Goal: Information Seeking & Learning: Learn about a topic

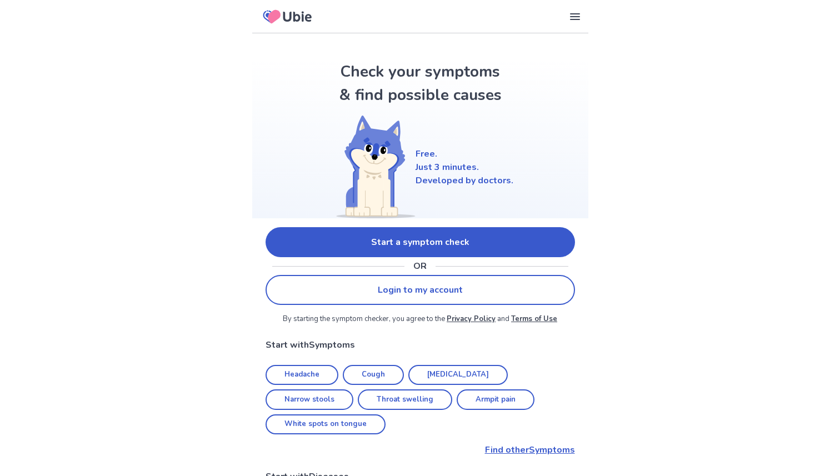
click at [443, 246] on link "Start a symptom check" at bounding box center [421, 242] width 310 height 30
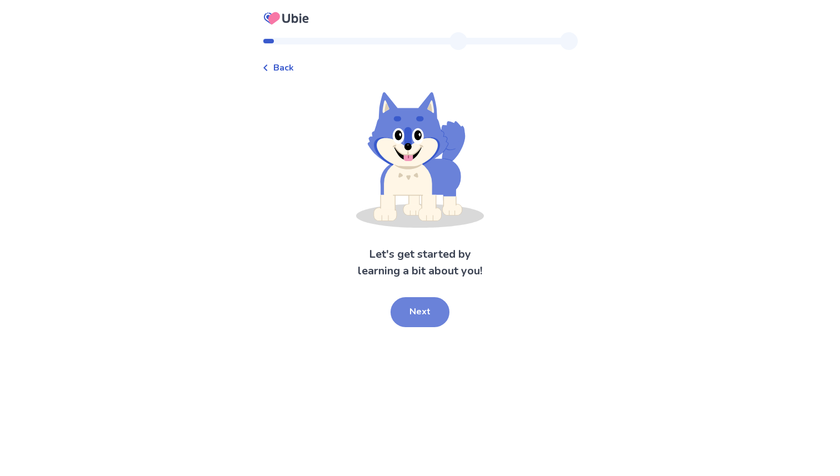
click at [420, 327] on button "Next" at bounding box center [420, 312] width 59 height 30
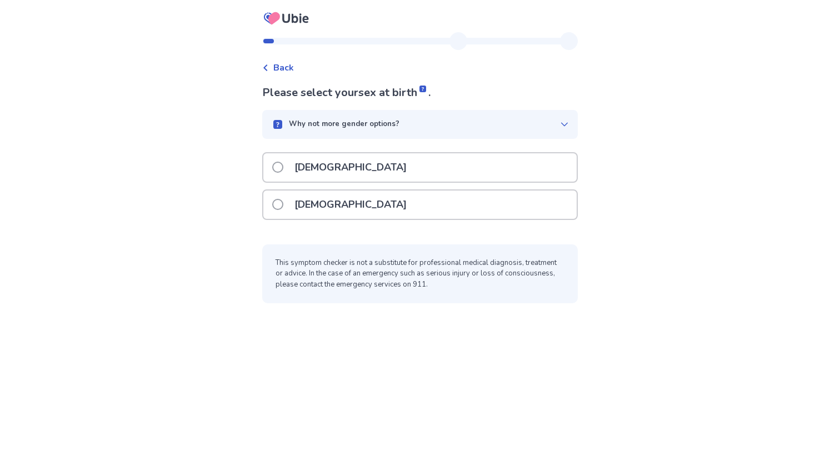
click at [390, 164] on div "[DEMOGRAPHIC_DATA]" at bounding box center [419, 167] width 313 height 28
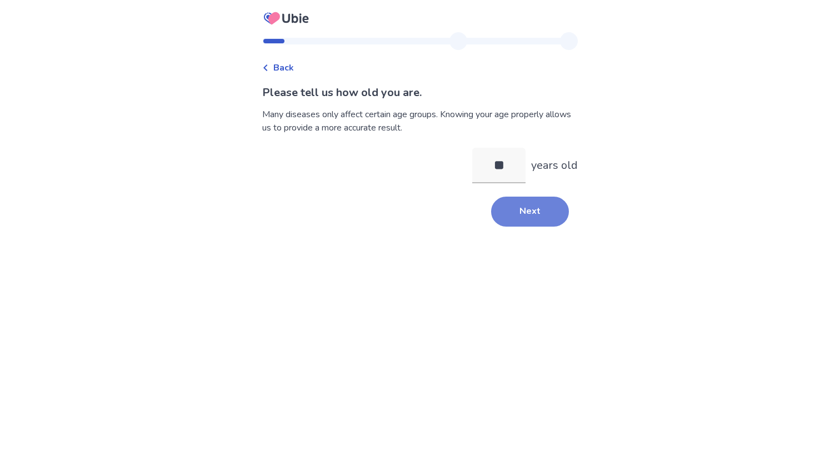
type input "**"
click at [527, 213] on button "Next" at bounding box center [530, 212] width 78 height 30
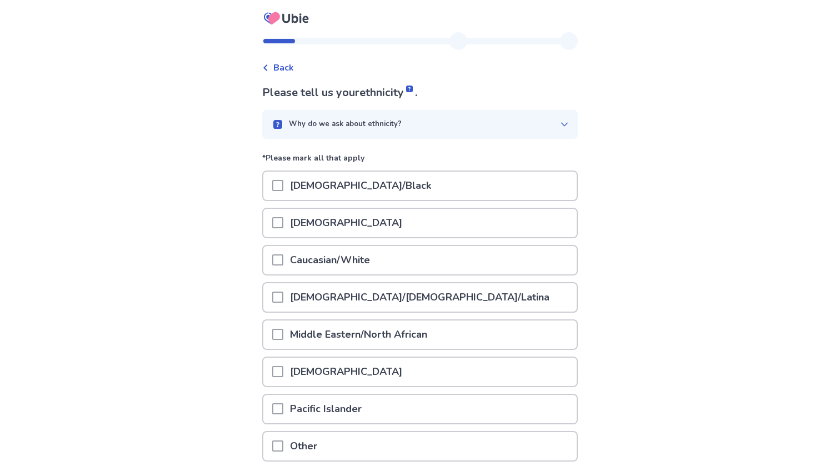
click at [283, 262] on span at bounding box center [277, 259] width 11 height 11
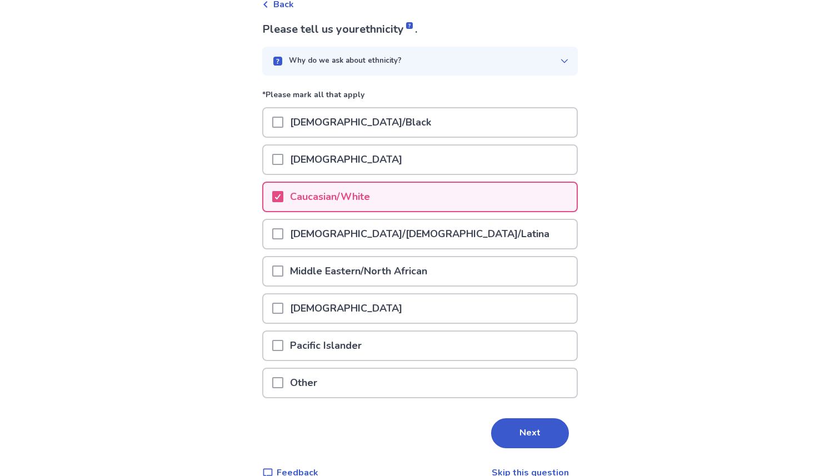
scroll to position [84, 0]
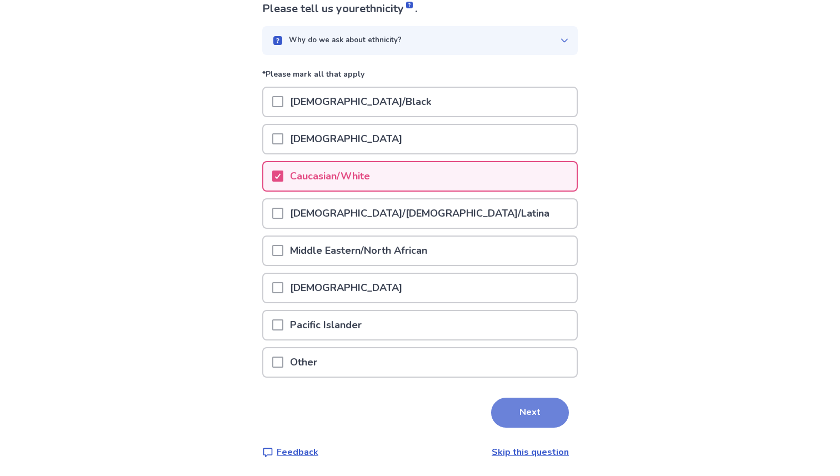
click at [522, 418] on button "Next" at bounding box center [530, 413] width 78 height 30
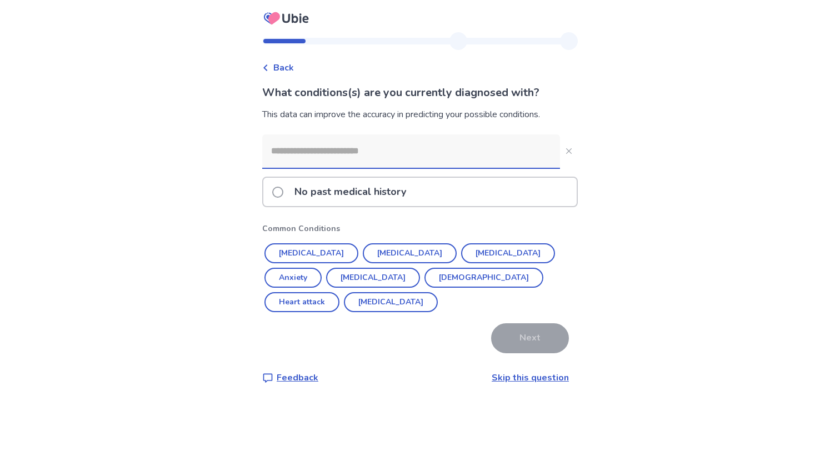
click at [347, 194] on p "No past medical history" at bounding box center [350, 192] width 125 height 28
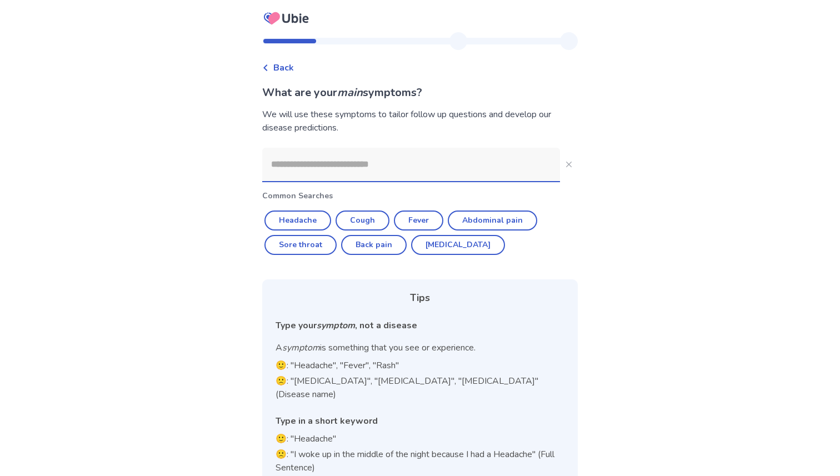
click at [333, 164] on input at bounding box center [411, 164] width 298 height 33
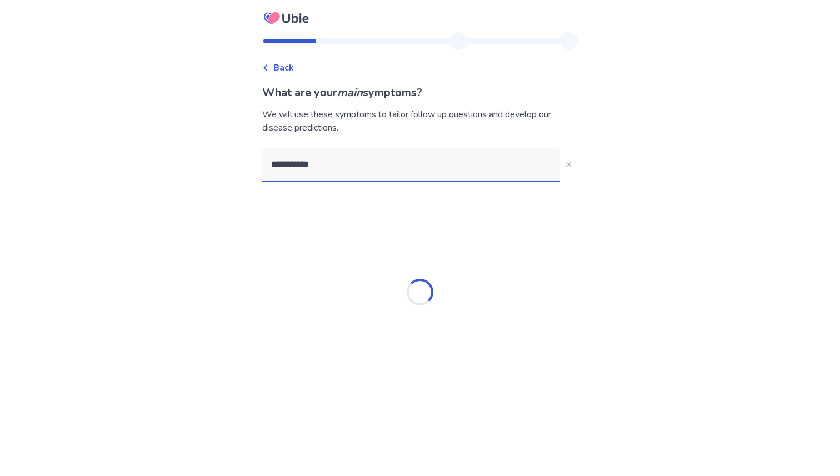
type input "**********"
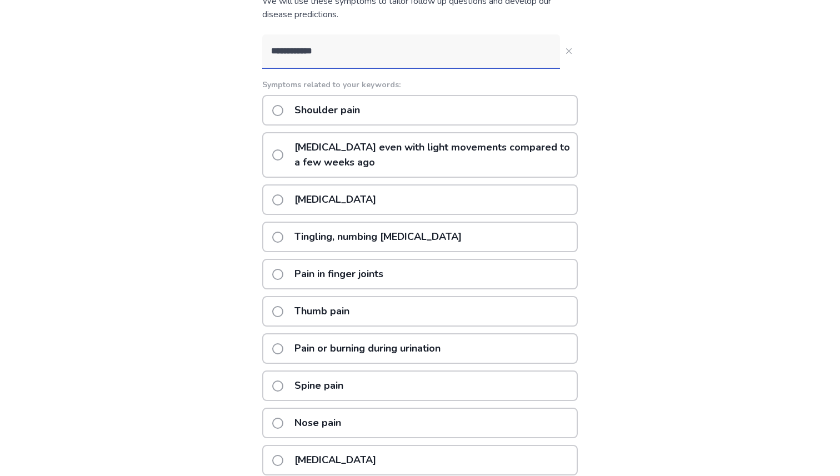
scroll to position [114, 0]
click at [335, 345] on p "Pain or burning during urination" at bounding box center [367, 348] width 159 height 28
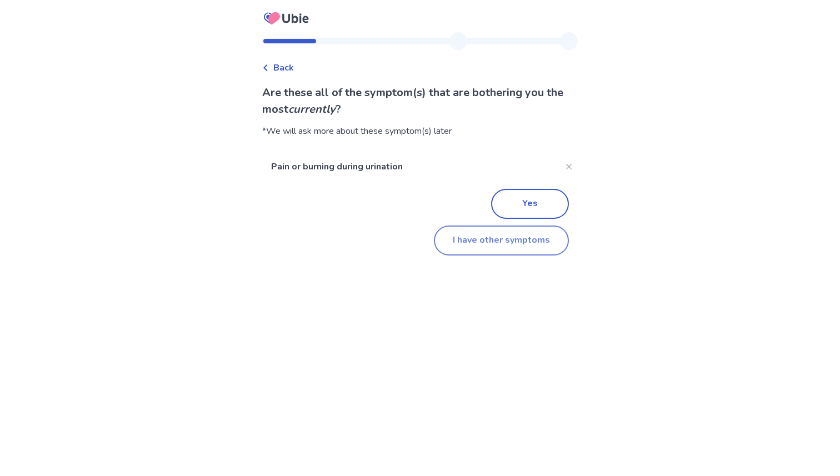
click at [460, 238] on button "I have other symptoms" at bounding box center [501, 241] width 135 height 30
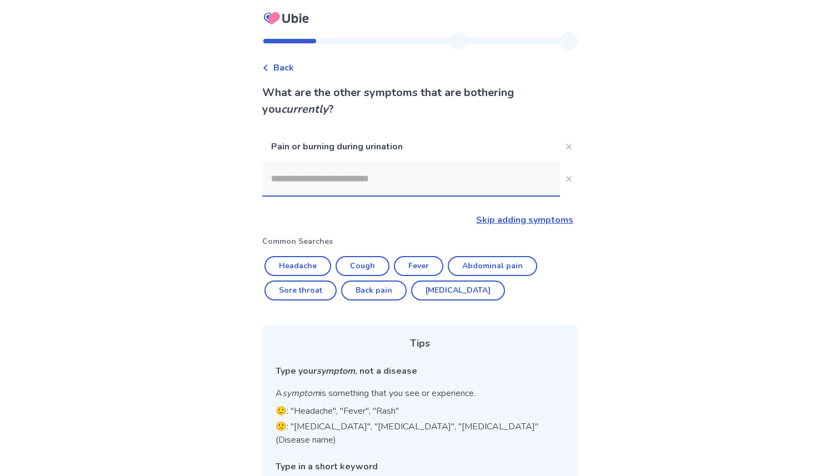
scroll to position [55, 0]
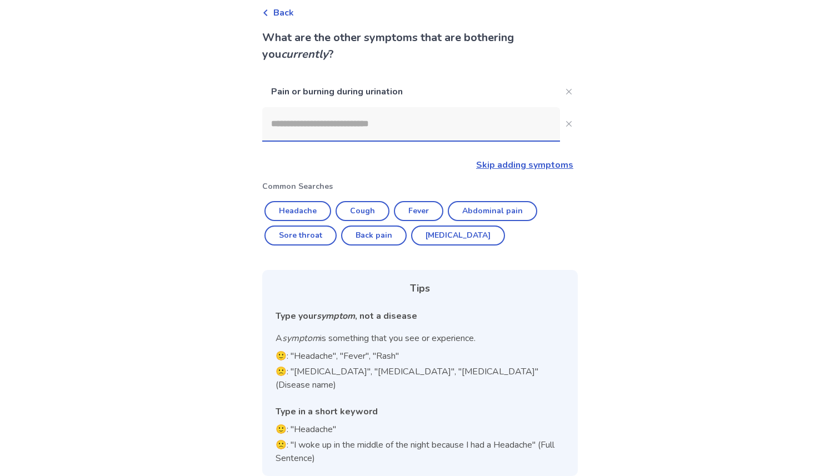
click at [355, 116] on input at bounding box center [411, 123] width 298 height 33
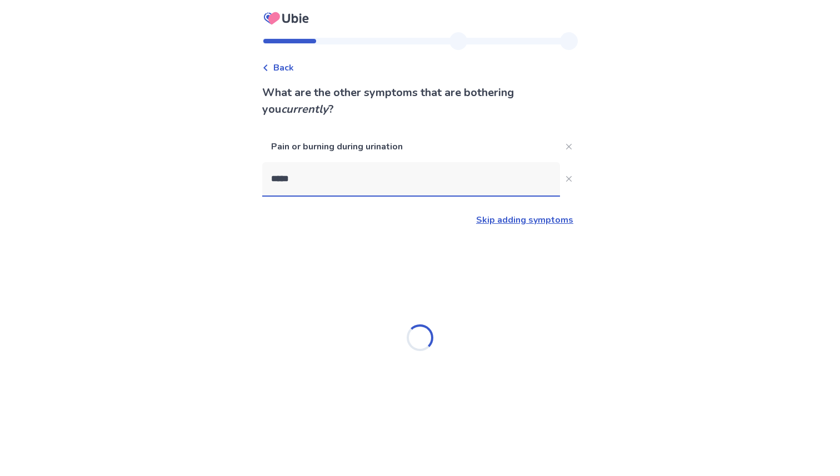
type input "*****"
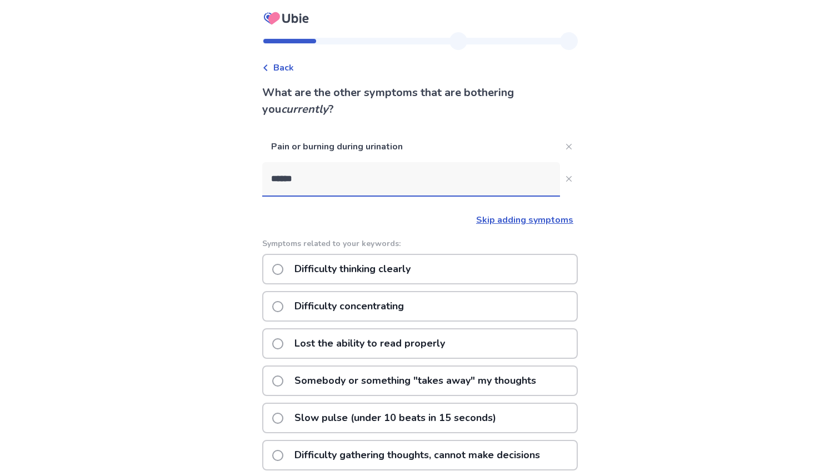
click at [315, 305] on p "Difficulty concentrating" at bounding box center [349, 306] width 123 height 28
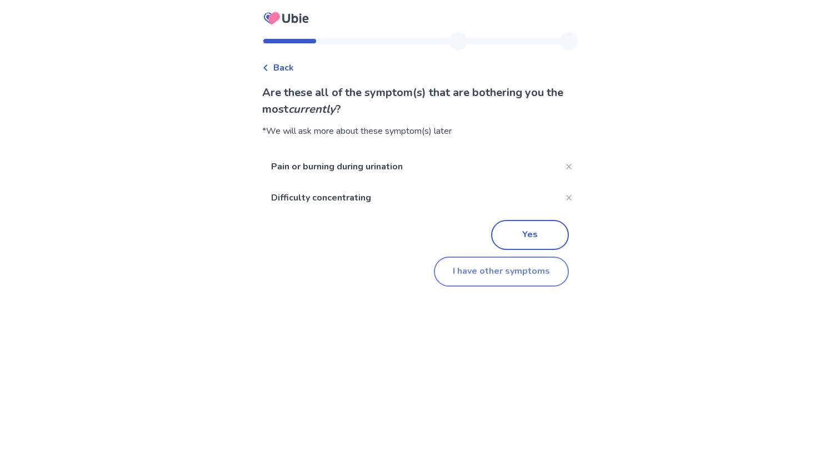
click at [481, 269] on button "I have other symptoms" at bounding box center [501, 272] width 135 height 30
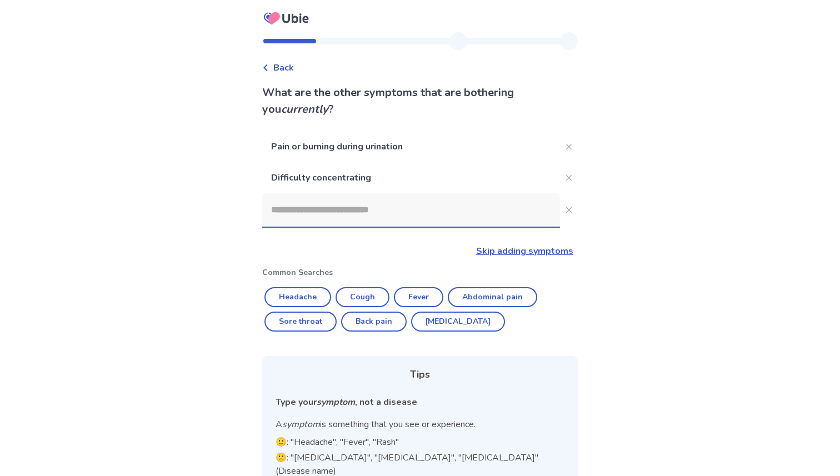
click at [321, 209] on input at bounding box center [411, 209] width 298 height 33
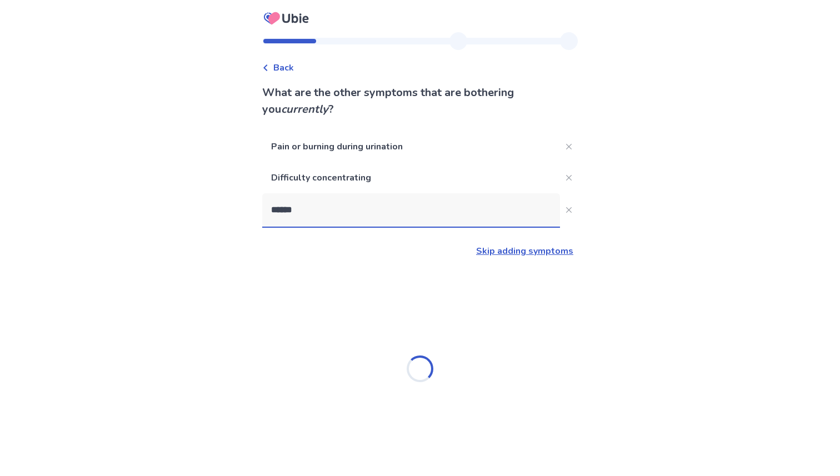
type input "*******"
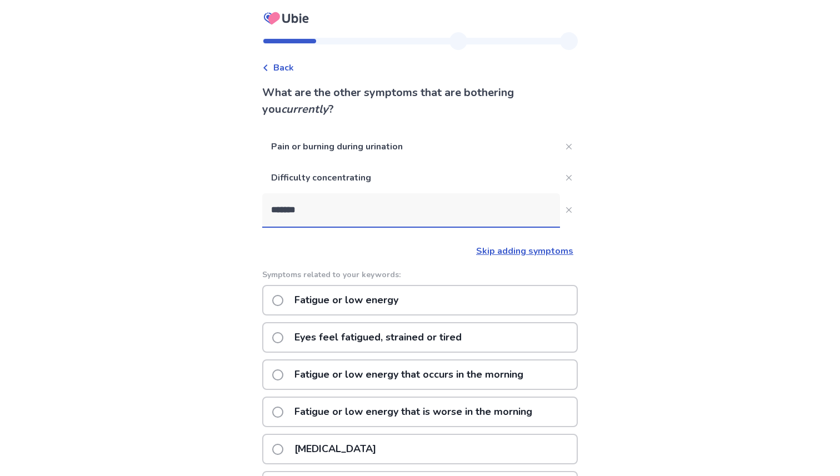
click at [335, 303] on p "Fatigue or low energy" at bounding box center [346, 300] width 117 height 28
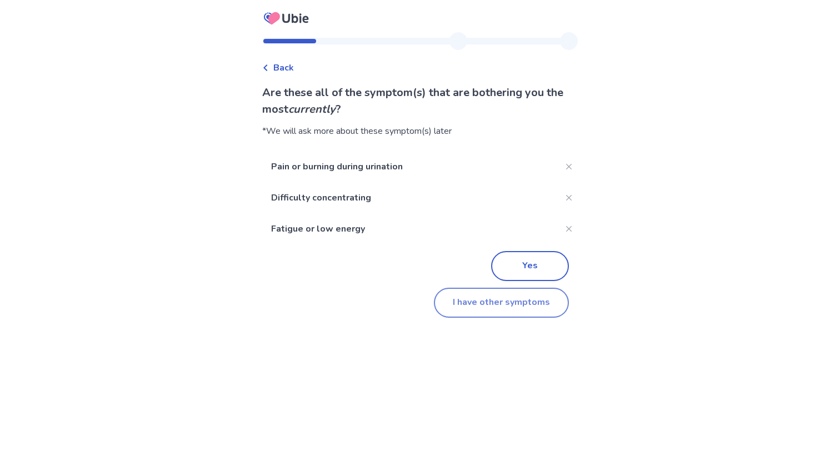
click at [473, 306] on button "I have other symptoms" at bounding box center [501, 303] width 135 height 30
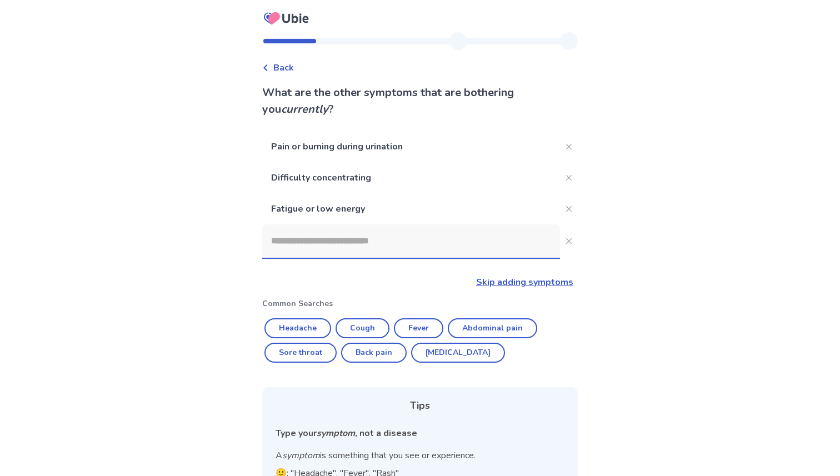
click at [288, 233] on input at bounding box center [411, 240] width 298 height 33
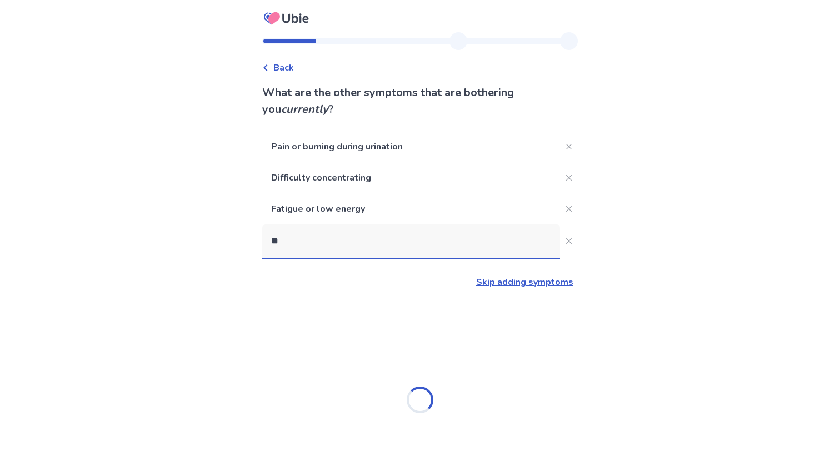
type input "***"
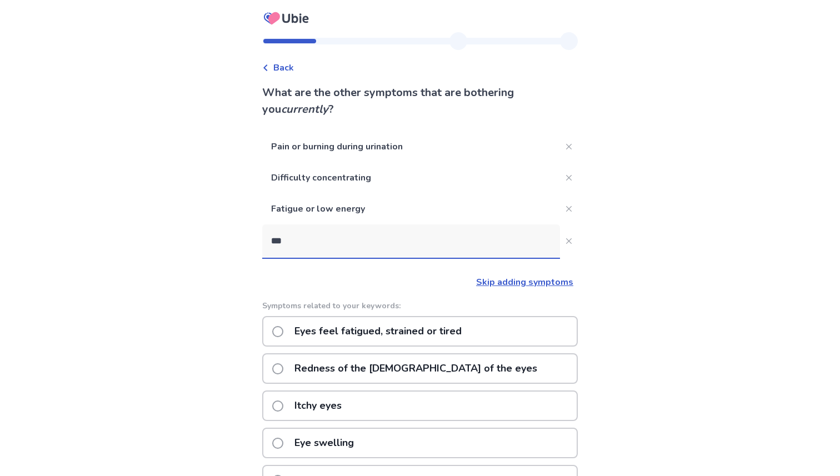
click at [375, 367] on p "Redness of the whites of the eyes" at bounding box center [416, 369] width 256 height 28
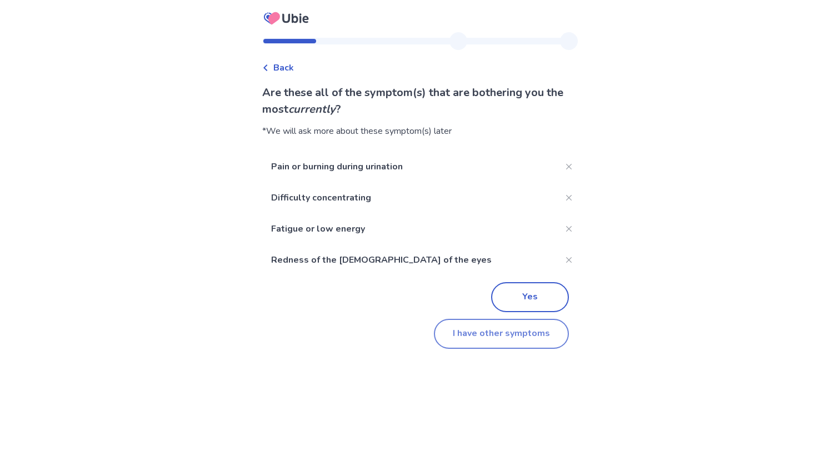
click at [493, 341] on button "I have other symptoms" at bounding box center [501, 334] width 135 height 30
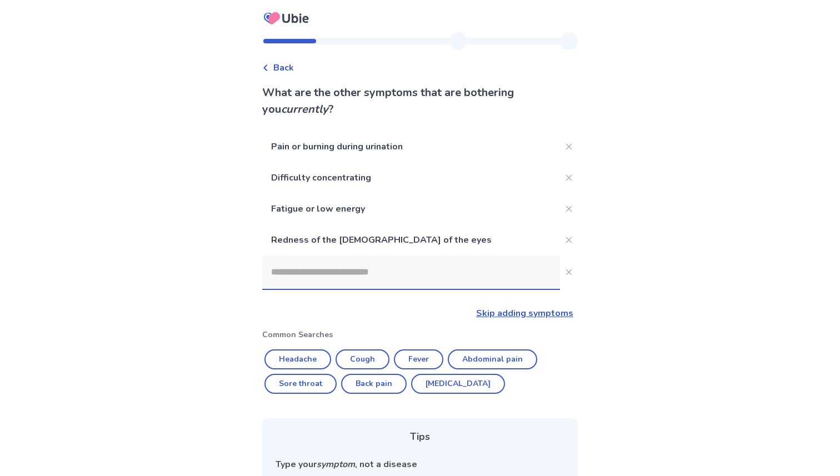
click at [375, 275] on input at bounding box center [411, 272] width 298 height 33
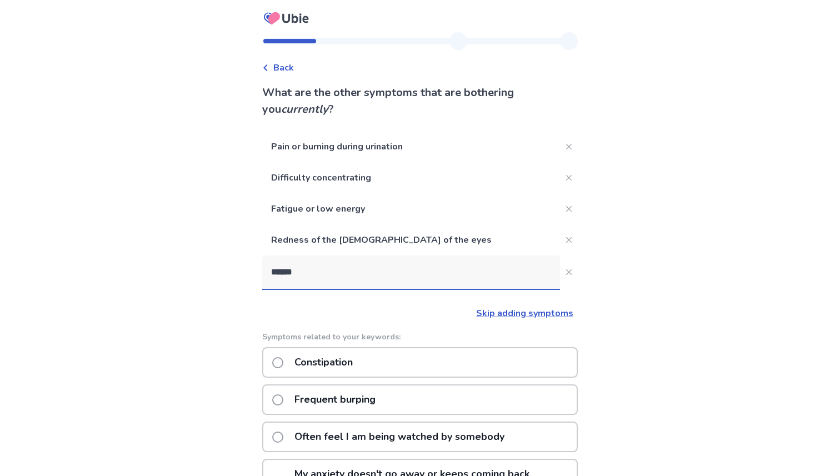
type input "******"
click at [371, 361] on div "Constipation" at bounding box center [420, 362] width 316 height 31
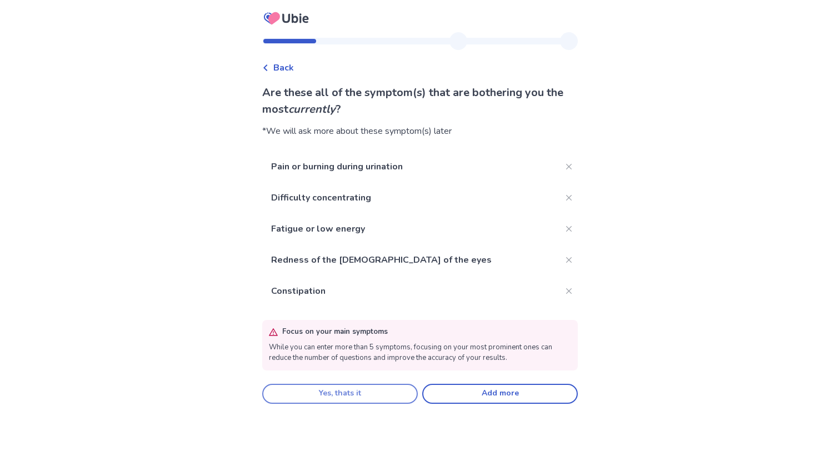
click at [335, 390] on button "Yes, thats it" at bounding box center [340, 394] width 156 height 20
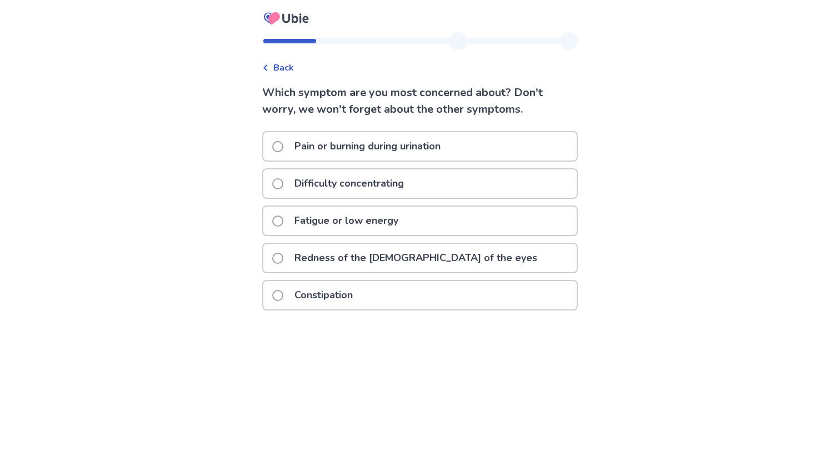
click at [357, 213] on p "Fatigue or low energy" at bounding box center [346, 221] width 117 height 28
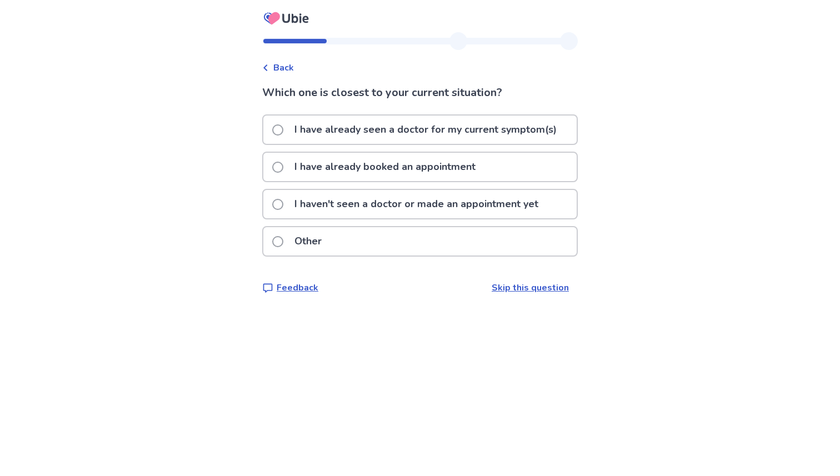
click at [361, 212] on p "I haven't seen a doctor or made an appointment yet" at bounding box center [416, 204] width 257 height 28
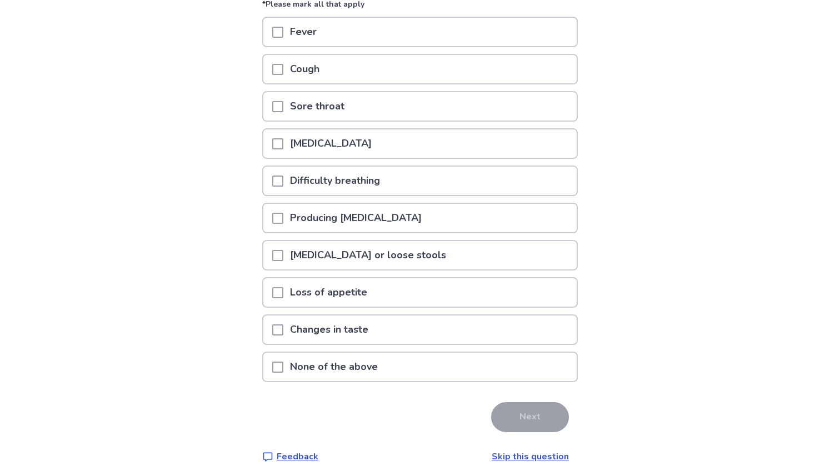
scroll to position [132, 0]
click at [360, 334] on p "Changes in taste" at bounding box center [329, 331] width 92 height 28
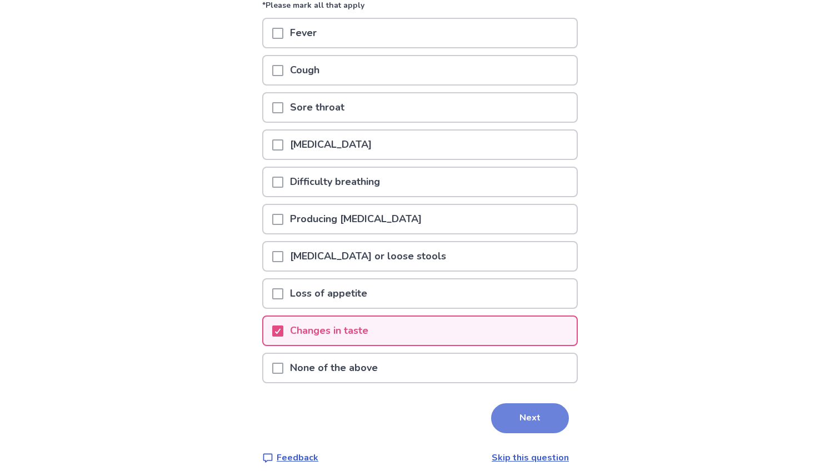
click at [515, 411] on button "Next" at bounding box center [530, 418] width 78 height 30
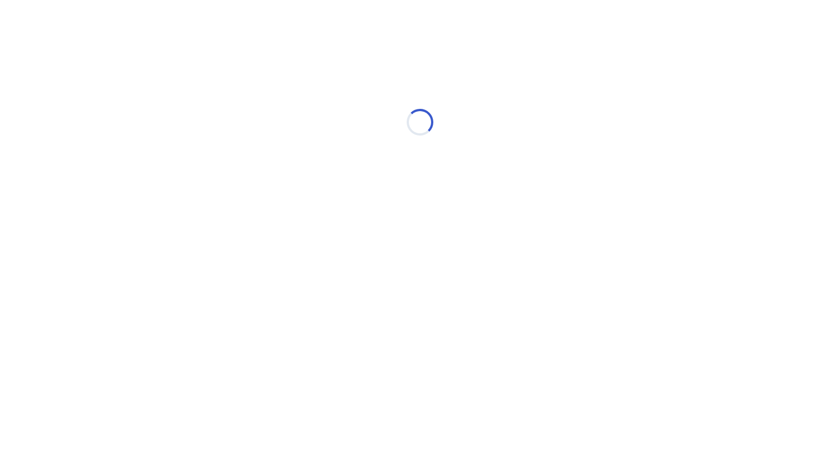
select select "*"
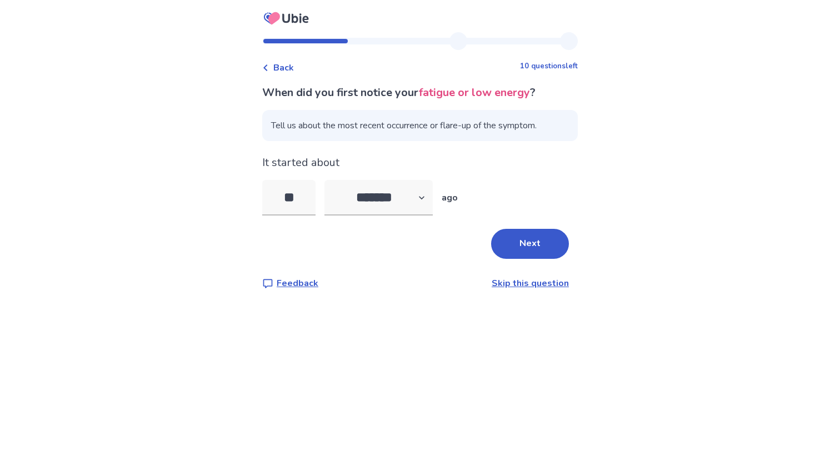
type input "*"
click at [399, 187] on select "******* ****** ******* ******** *******" at bounding box center [379, 198] width 108 height 36
select select "*"
click at [331, 180] on select "******* ****** ******* ******** *******" at bounding box center [379, 198] width 108 height 36
click at [303, 194] on input "tel" at bounding box center [288, 198] width 53 height 36
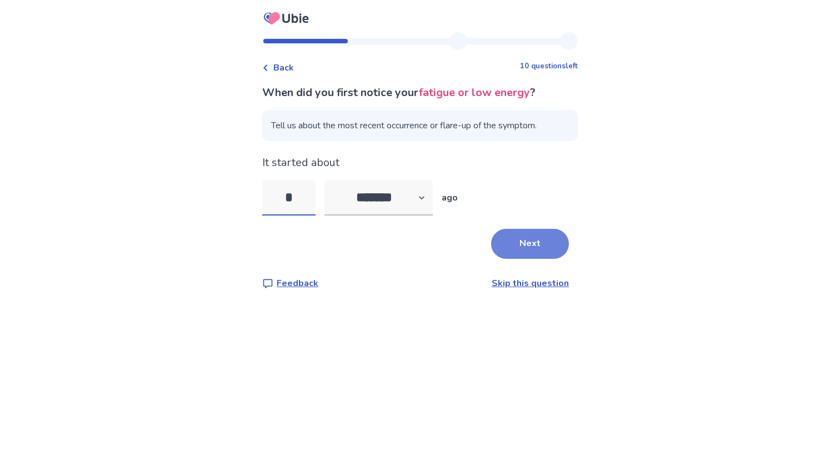
type input "*"
click at [530, 234] on button "Next" at bounding box center [530, 244] width 78 height 30
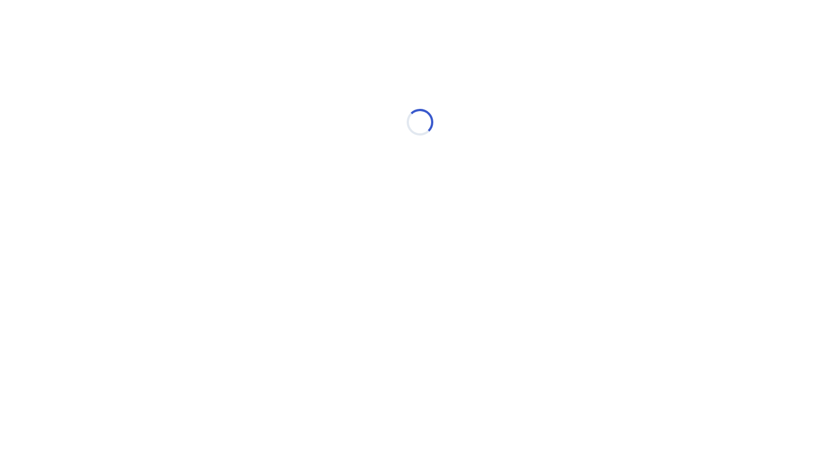
select select "*"
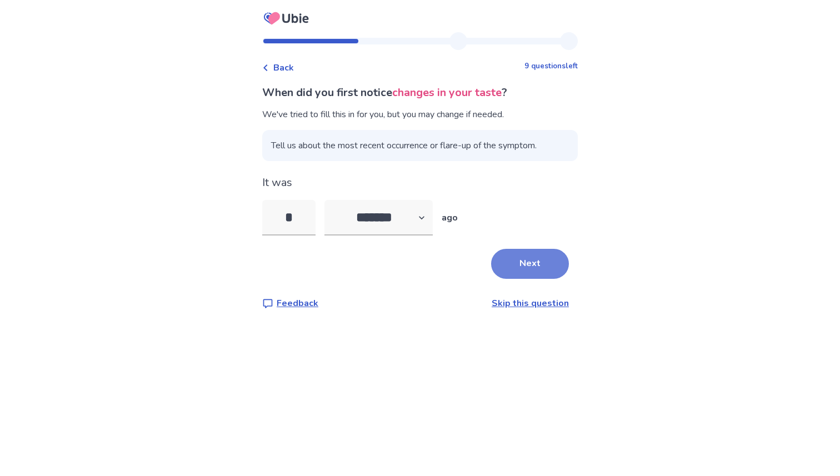
click at [527, 262] on button "Next" at bounding box center [530, 264] width 78 height 30
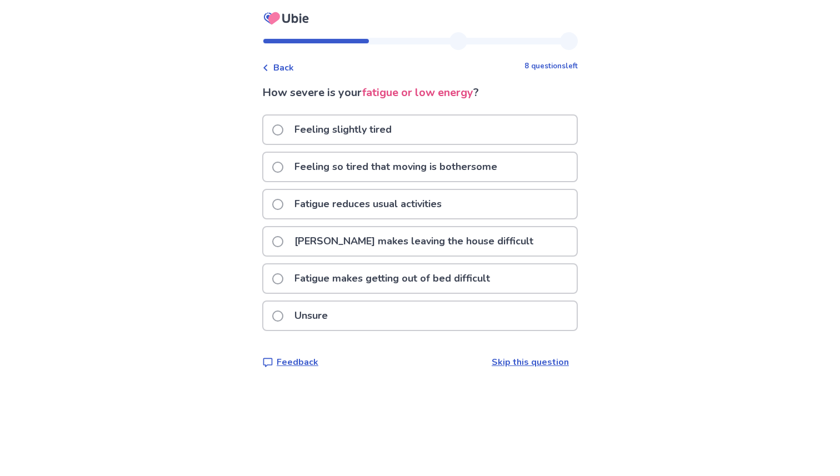
click at [383, 241] on p "Fatigue makes leaving the house difficult" at bounding box center [414, 241] width 252 height 28
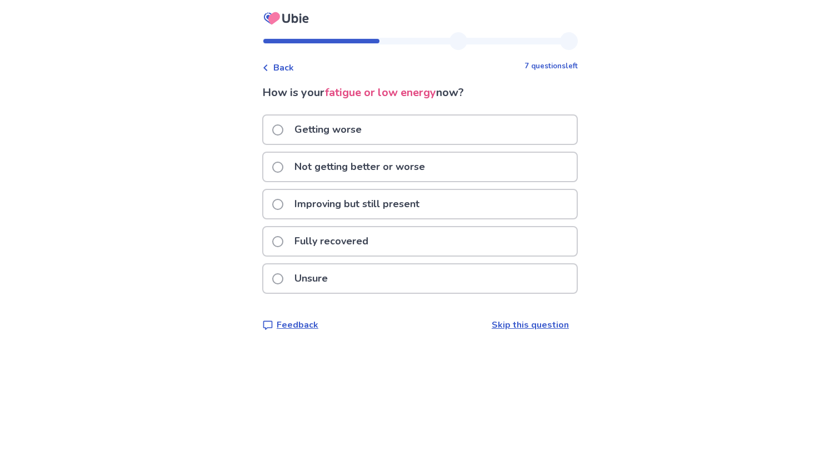
click at [360, 171] on p "Not getting better or worse" at bounding box center [360, 167] width 144 height 28
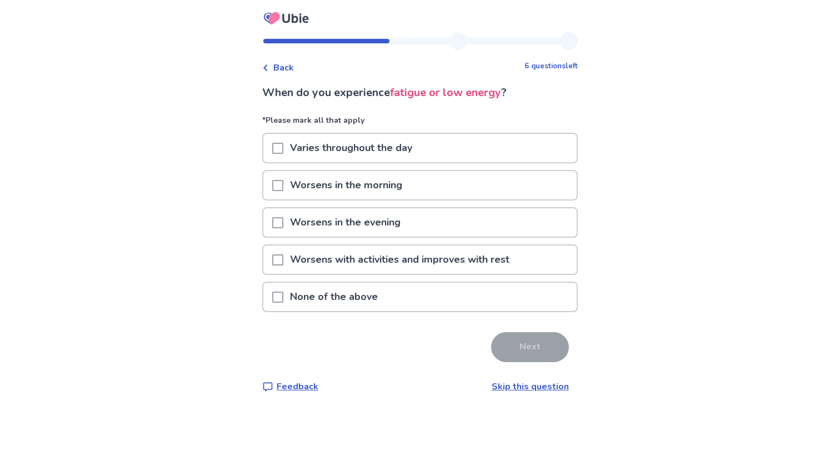
click at [344, 184] on p "Worsens in the morning" at bounding box center [346, 185] width 126 height 28
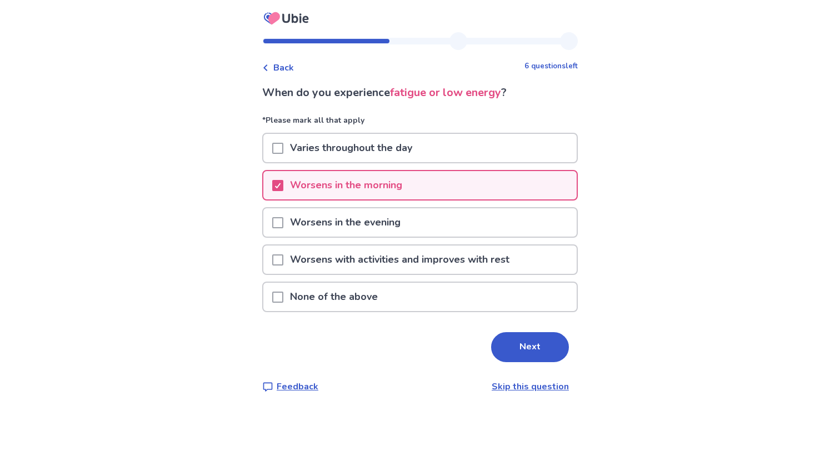
click at [373, 148] on p "Varies throughout the day" at bounding box center [351, 148] width 136 height 28
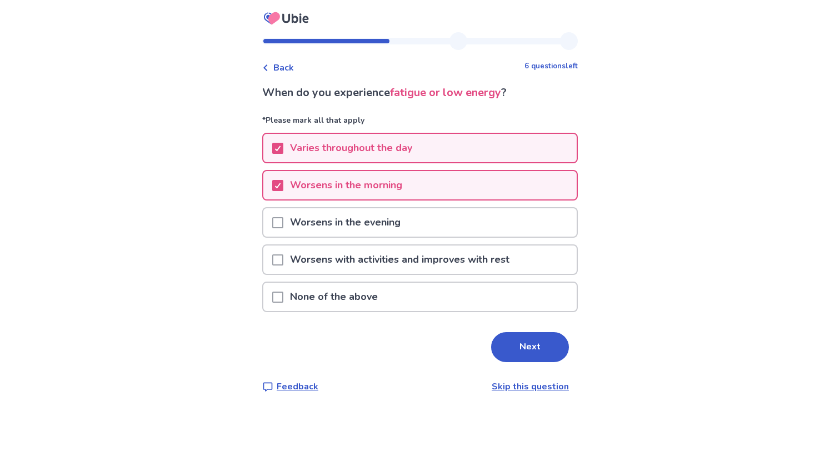
click at [375, 231] on p "Worsens in the evening" at bounding box center [345, 222] width 124 height 28
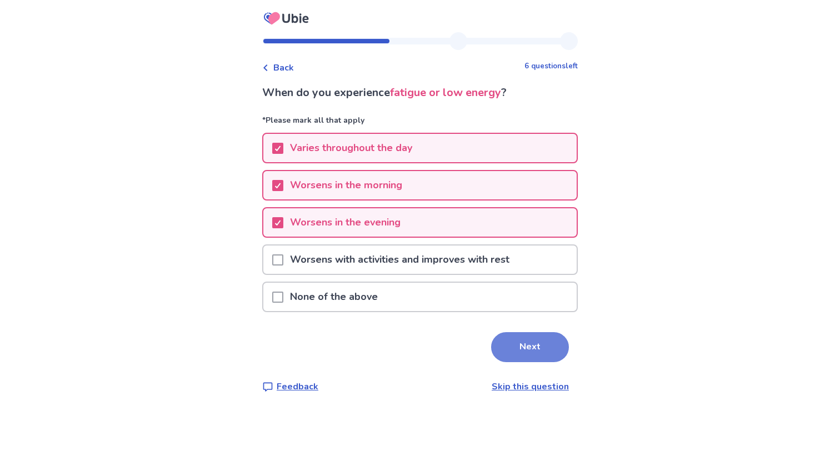
click at [506, 342] on button "Next" at bounding box center [530, 347] width 78 height 30
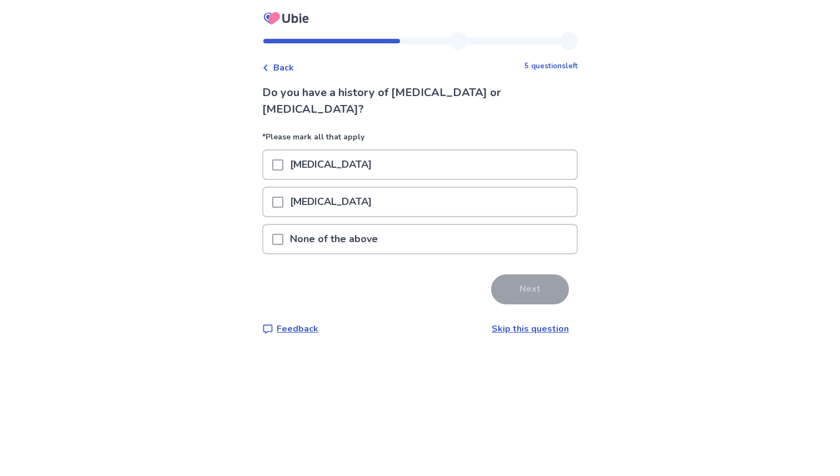
click at [360, 225] on p "None of the above" at bounding box center [333, 239] width 101 height 28
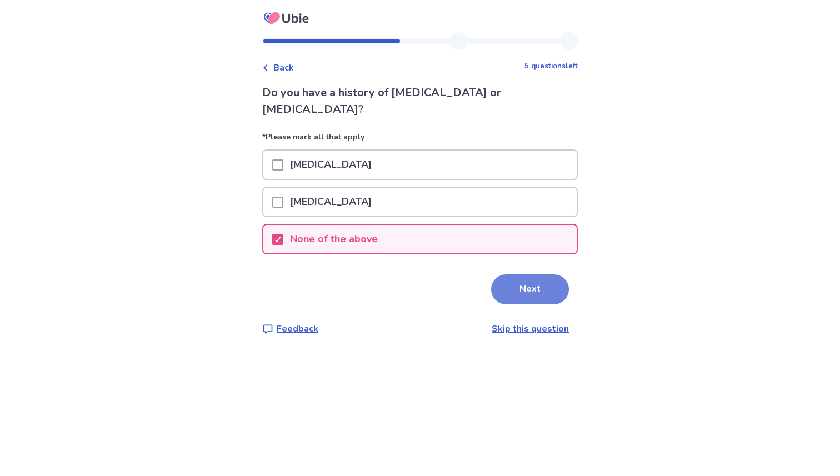
click at [510, 275] on button "Next" at bounding box center [530, 290] width 78 height 30
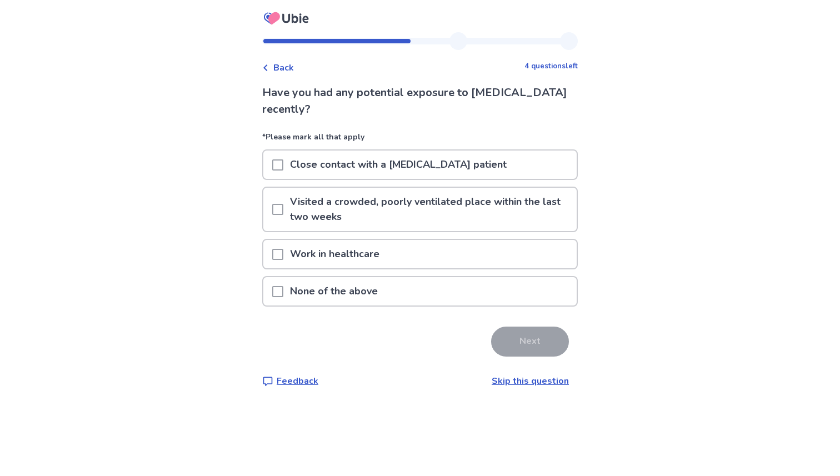
click at [370, 261] on p "Work in healthcare" at bounding box center [334, 254] width 103 height 28
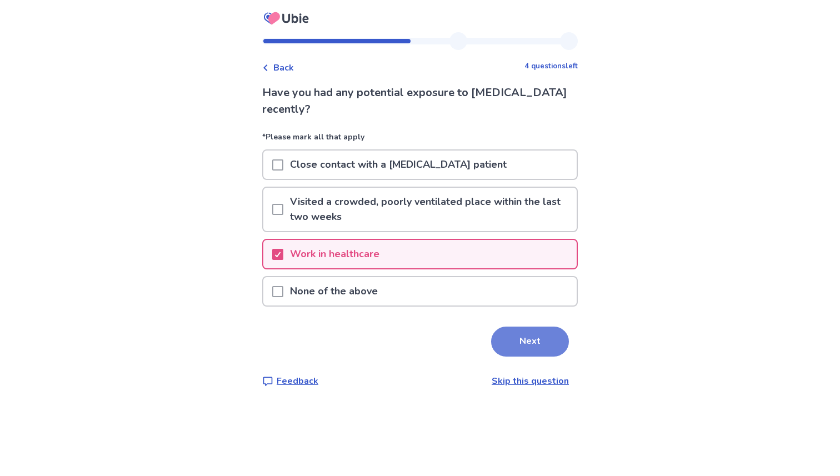
click at [511, 345] on button "Next" at bounding box center [530, 342] width 78 height 30
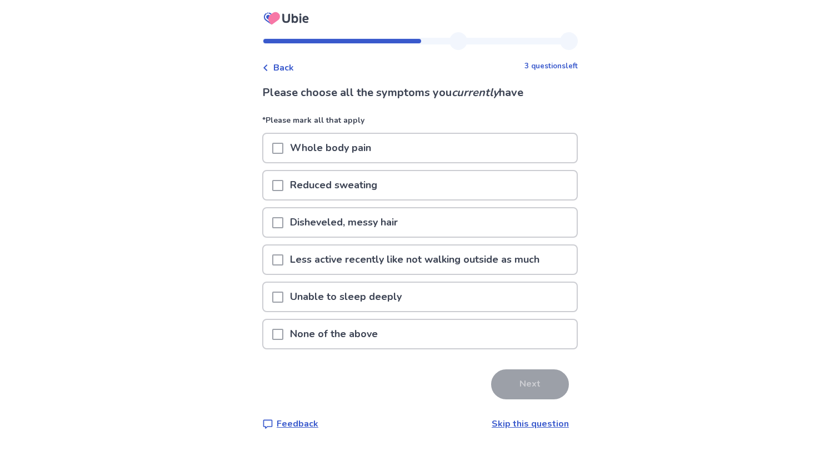
click at [400, 307] on p "Unable to sleep deeply" at bounding box center [345, 297] width 125 height 28
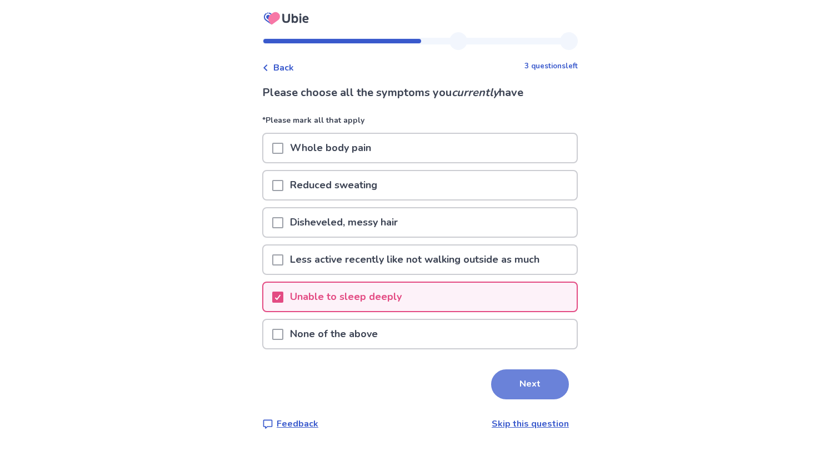
click at [507, 377] on button "Next" at bounding box center [530, 385] width 78 height 30
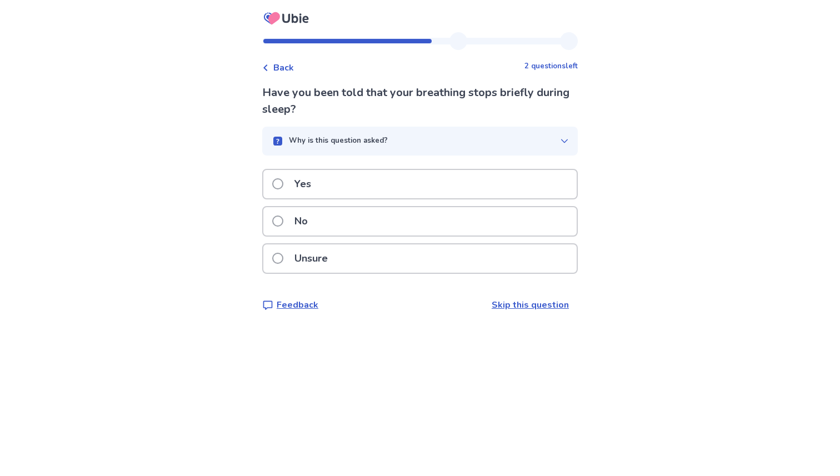
click at [327, 225] on div "No" at bounding box center [419, 221] width 313 height 28
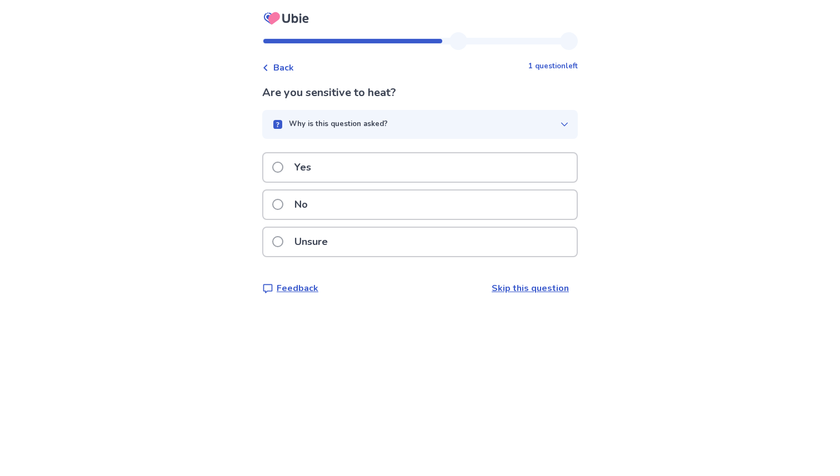
click at [358, 128] on p "Why is this question asked?" at bounding box center [338, 124] width 99 height 11
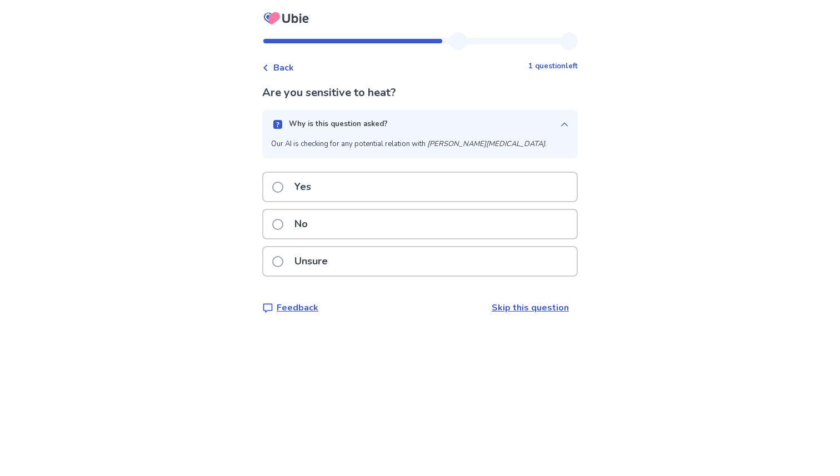
click at [373, 127] on p "Why is this question asked?" at bounding box center [338, 124] width 99 height 11
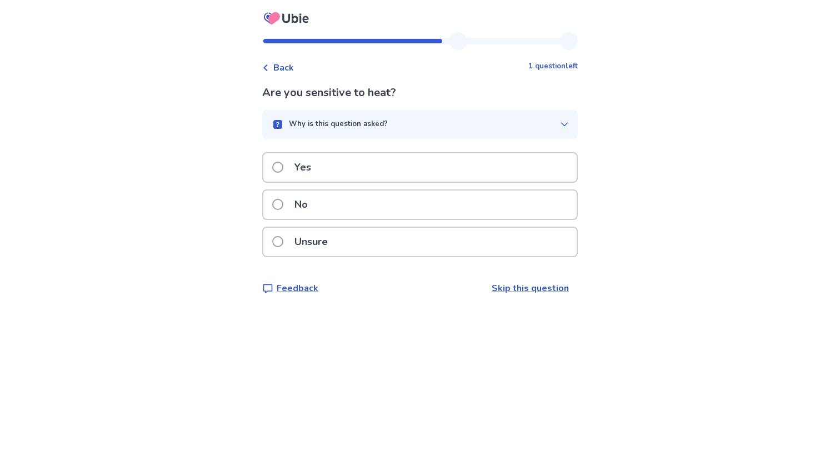
click at [315, 211] on p "No" at bounding box center [301, 205] width 27 height 28
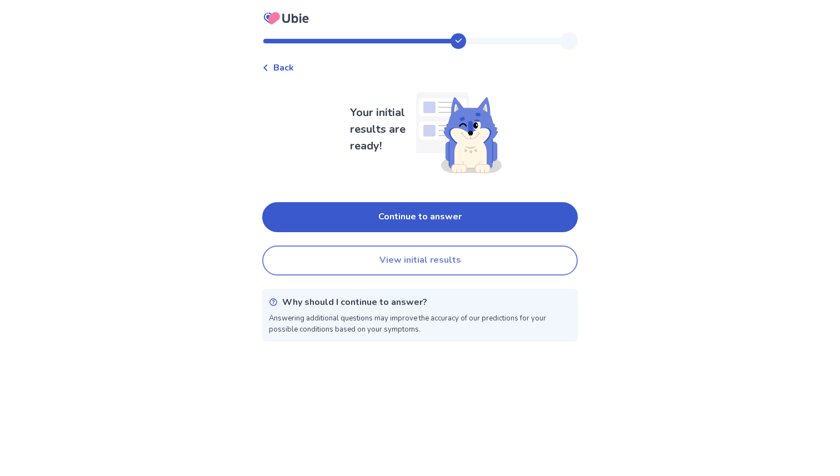
click at [387, 257] on button "View initial results" at bounding box center [420, 261] width 316 height 30
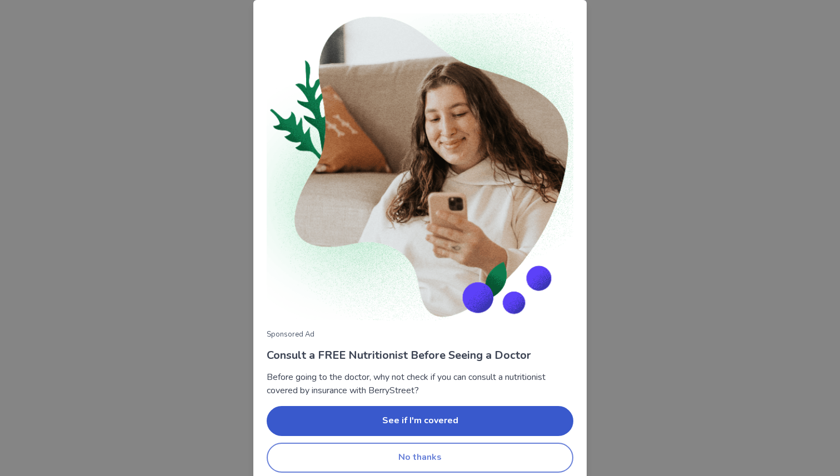
click at [430, 463] on button "No thanks" at bounding box center [420, 458] width 307 height 30
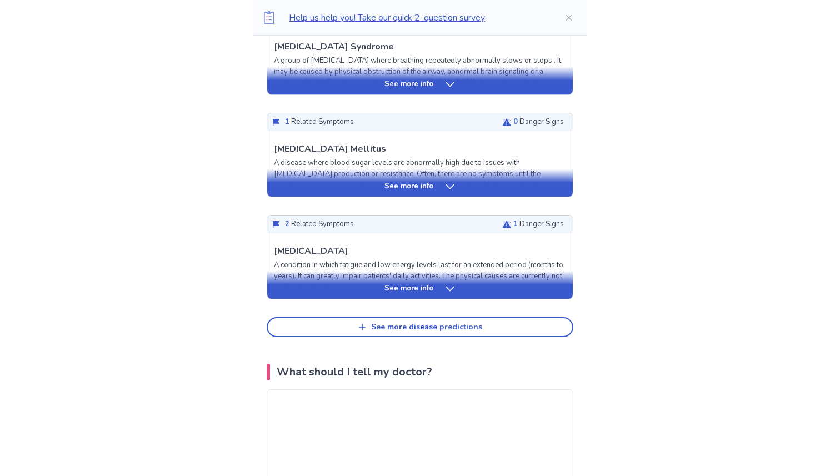
scroll to position [445, 0]
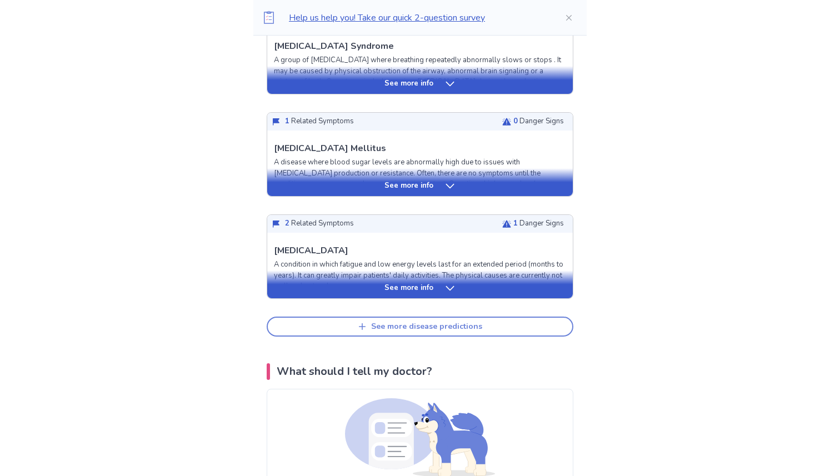
click at [425, 326] on div "See more disease predictions" at bounding box center [426, 326] width 111 height 9
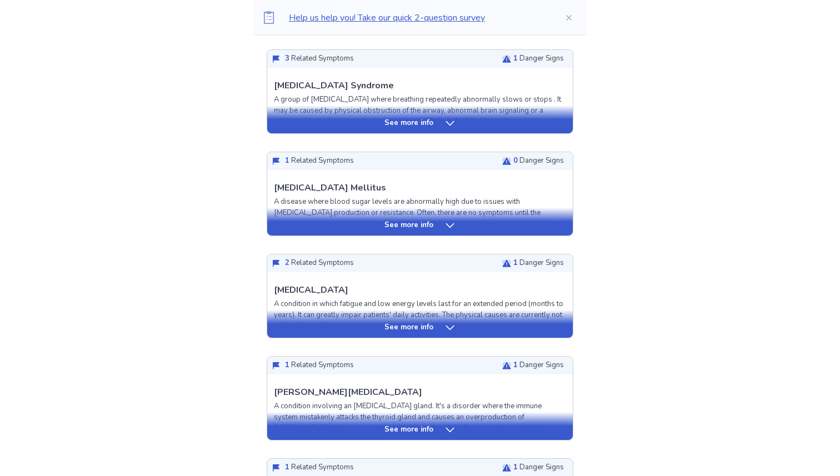
scroll to position [0, 0]
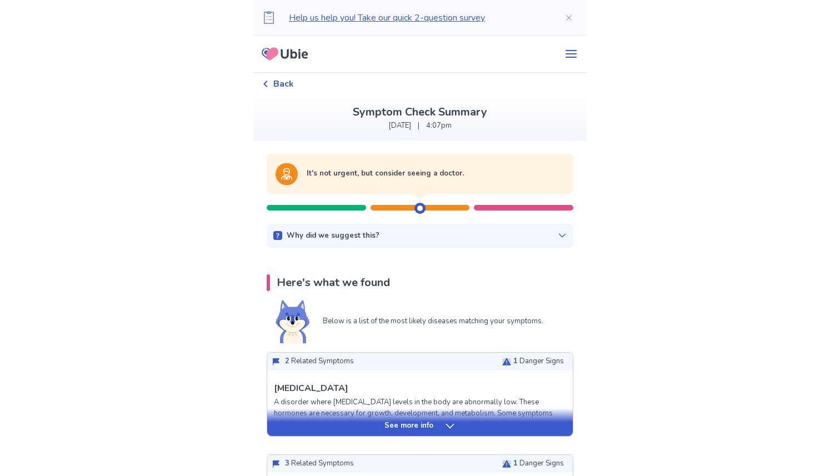
click at [287, 83] on span "Back" at bounding box center [283, 83] width 21 height 13
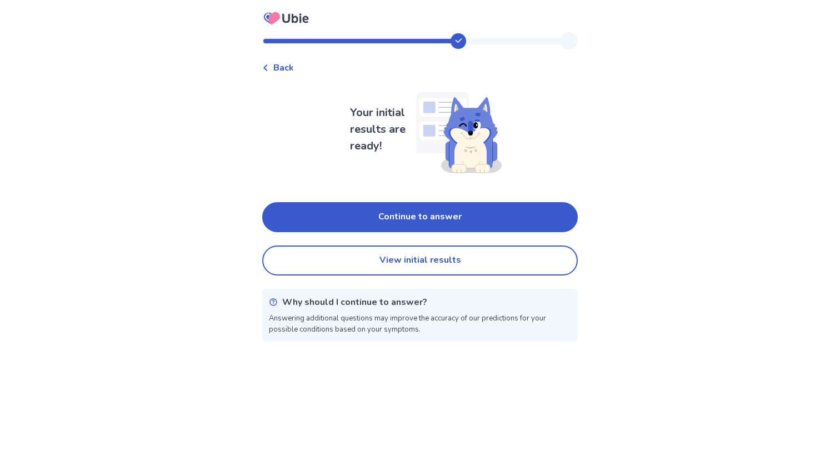
click at [288, 64] on span "Back" at bounding box center [283, 67] width 21 height 13
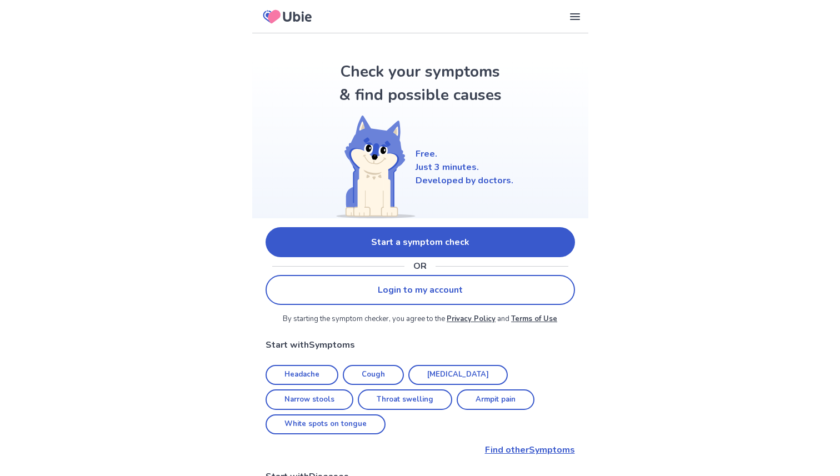
click at [448, 249] on link "Start a symptom check" at bounding box center [421, 242] width 310 height 30
